Goal: Task Accomplishment & Management: Manage account settings

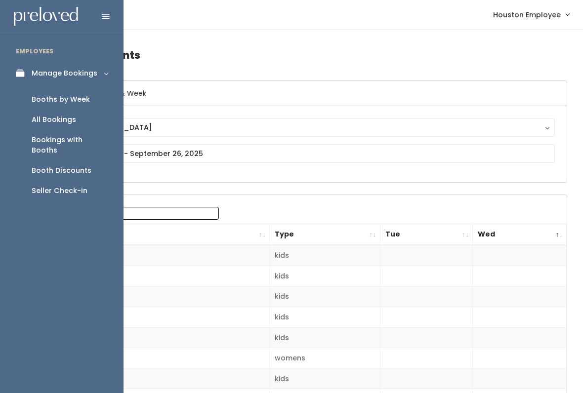
click at [21, 77] on icon at bounding box center [23, 73] width 14 height 8
click at [102, 72] on link "Manage Bookings" at bounding box center [61, 73] width 123 height 22
click at [87, 106] on link "Booths by Week" at bounding box center [61, 99] width 123 height 20
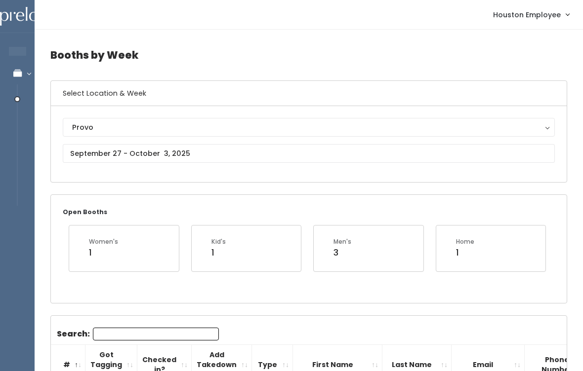
click at [270, 124] on div "Provo" at bounding box center [308, 127] width 473 height 11
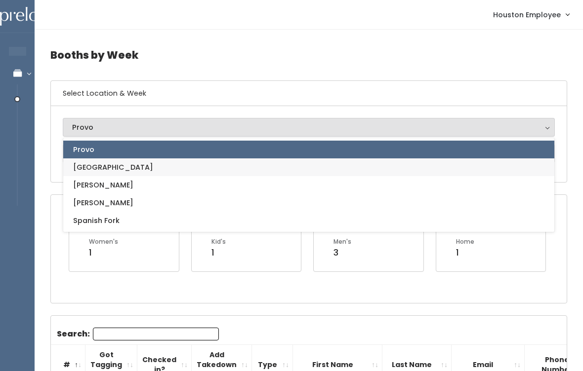
click at [207, 164] on link "[GEOGRAPHIC_DATA]" at bounding box center [308, 168] width 491 height 18
select select "5"
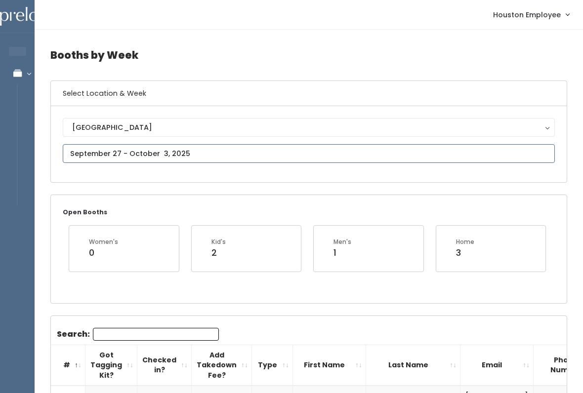
click at [260, 152] on input "text" at bounding box center [309, 153] width 492 height 19
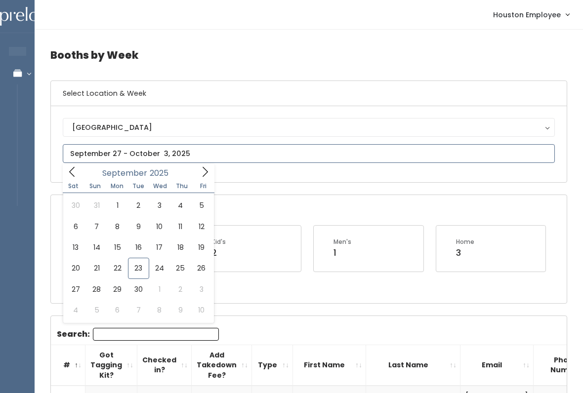
type input "September 20 to September 26"
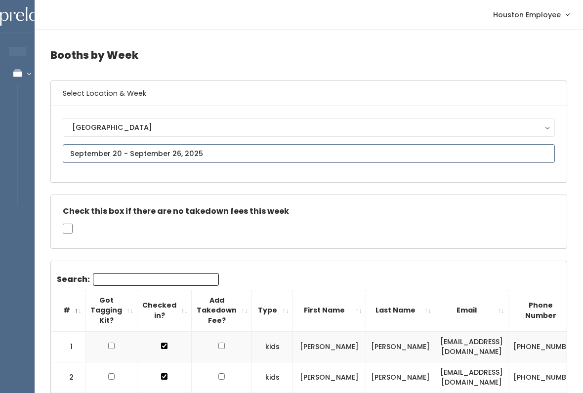
click at [153, 151] on input "text" at bounding box center [309, 153] width 492 height 19
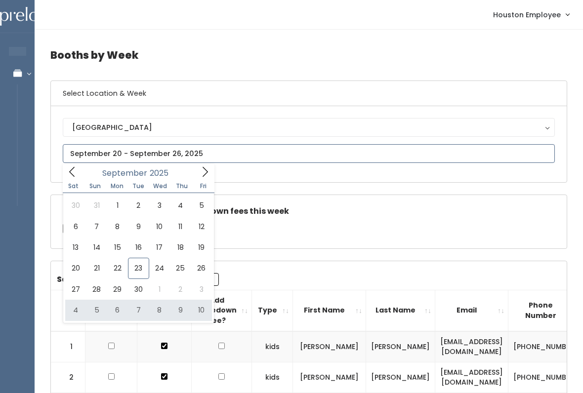
type input "October 4 to October 10"
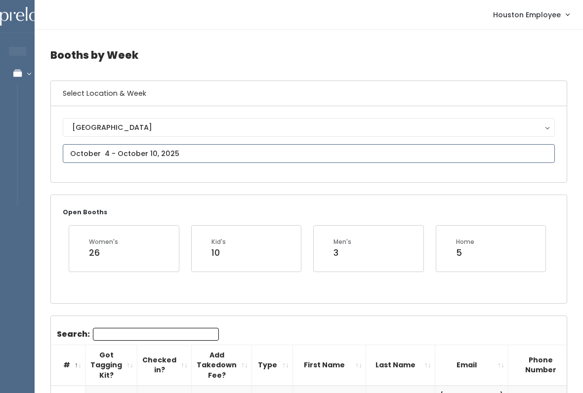
click at [163, 147] on input "text" at bounding box center [309, 153] width 492 height 19
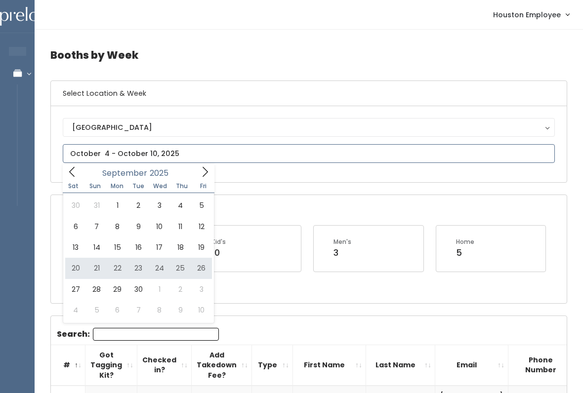
type input "[DATE] to [DATE]"
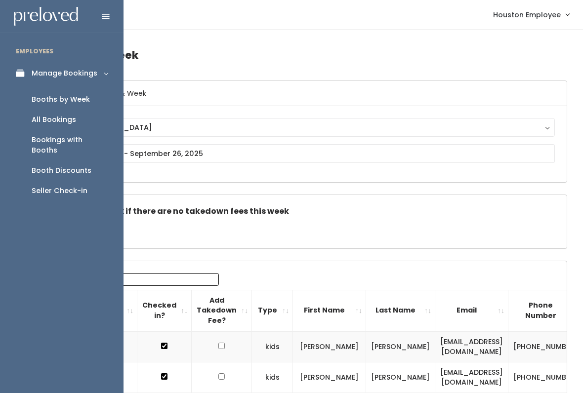
click at [67, 165] on div "Booth Discounts" at bounding box center [62, 170] width 60 height 10
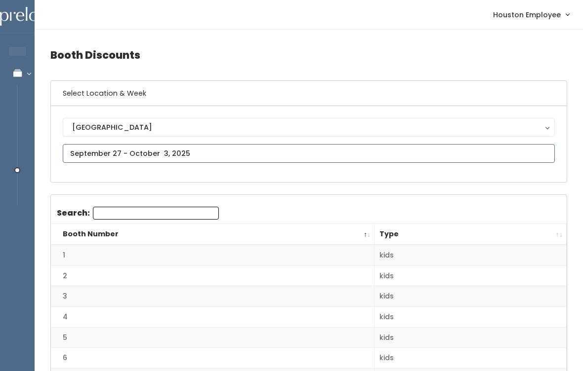
click at [233, 149] on input "text" at bounding box center [309, 153] width 492 height 19
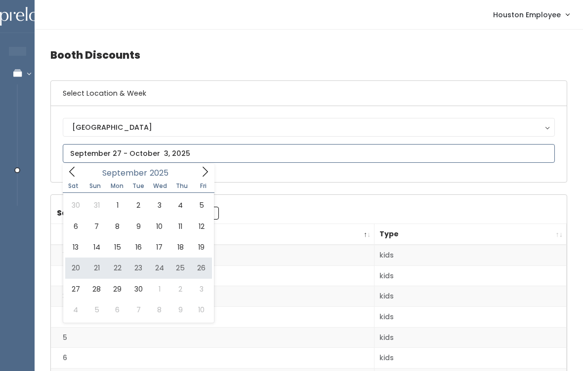
type input "September 20 to September 26"
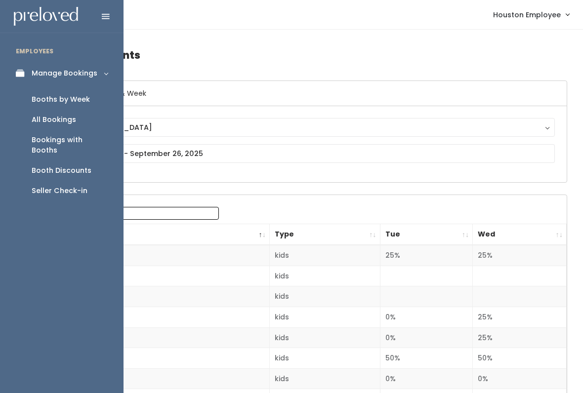
click at [81, 96] on div "Booths by Week" at bounding box center [61, 99] width 58 height 10
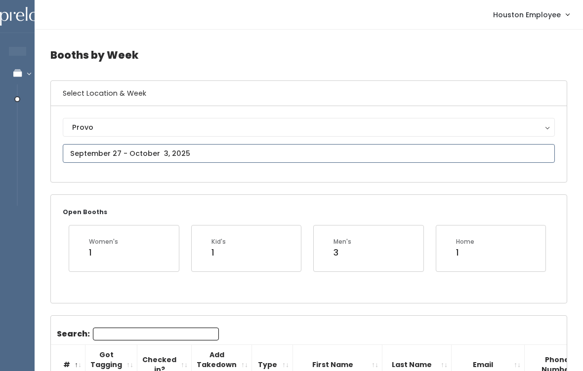
click at [319, 152] on input "text" at bounding box center [309, 153] width 492 height 19
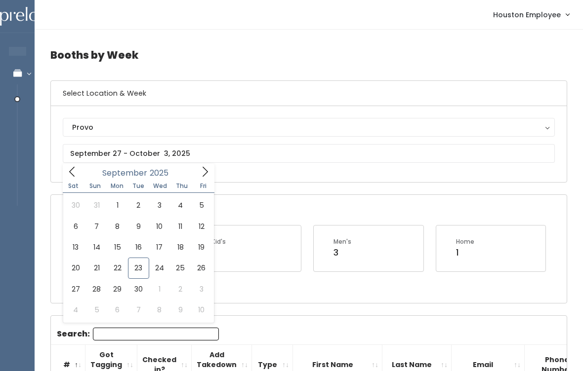
click at [322, 255] on div "Men's 3" at bounding box center [369, 248] width 110 height 45
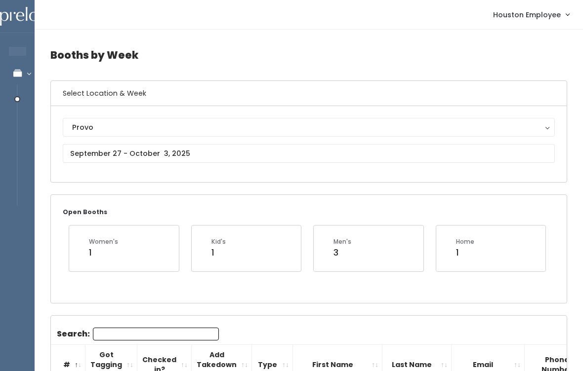
click at [308, 122] on div "Provo" at bounding box center [308, 127] width 473 height 11
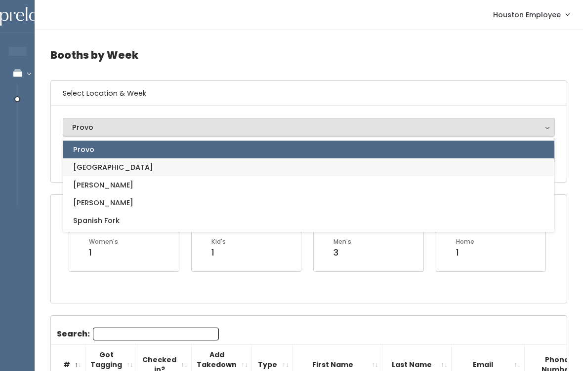
click at [108, 159] on link "[GEOGRAPHIC_DATA]" at bounding box center [308, 168] width 491 height 18
select select "5"
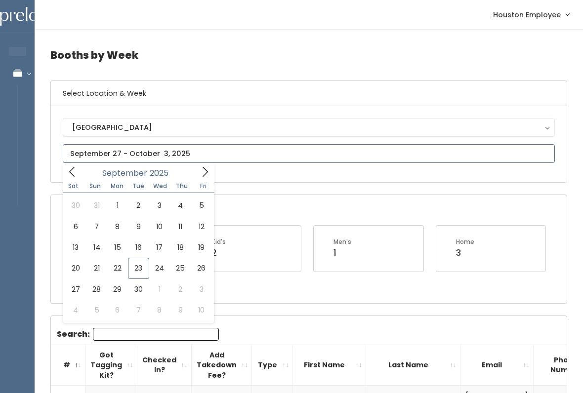
type input "September 27 to October 3"
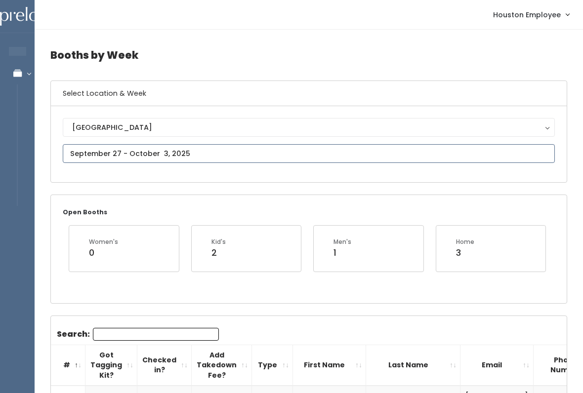
click at [228, 159] on input "text" at bounding box center [309, 153] width 492 height 19
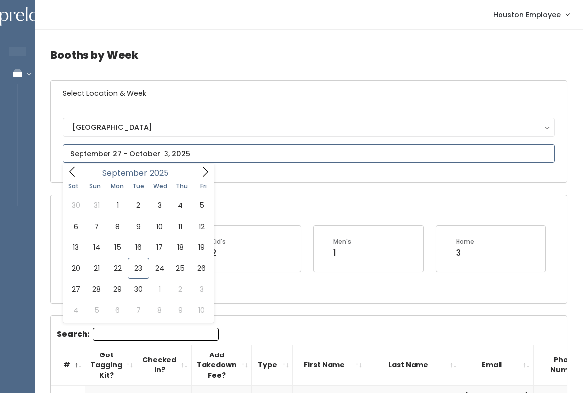
type input "October 4 to October 10"
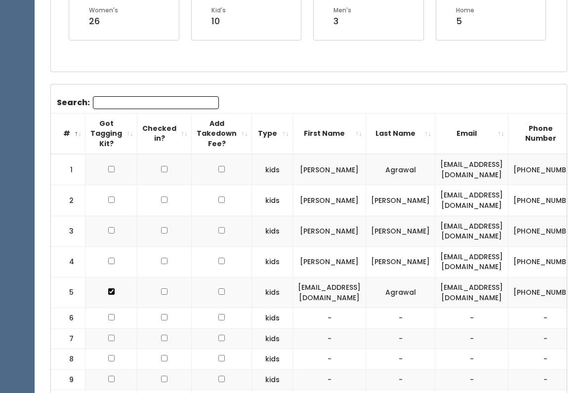
scroll to position [232, 0]
